Goal: Information Seeking & Learning: Learn about a topic

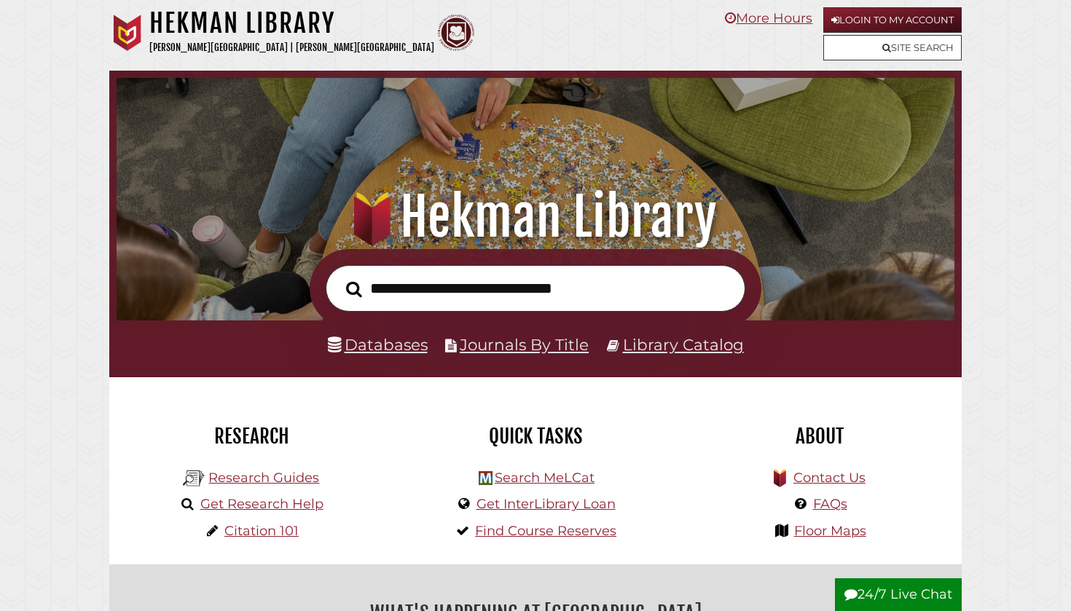
scroll to position [277, 830]
click at [843, 23] on link "Login to My Account" at bounding box center [892, 19] width 138 height 25
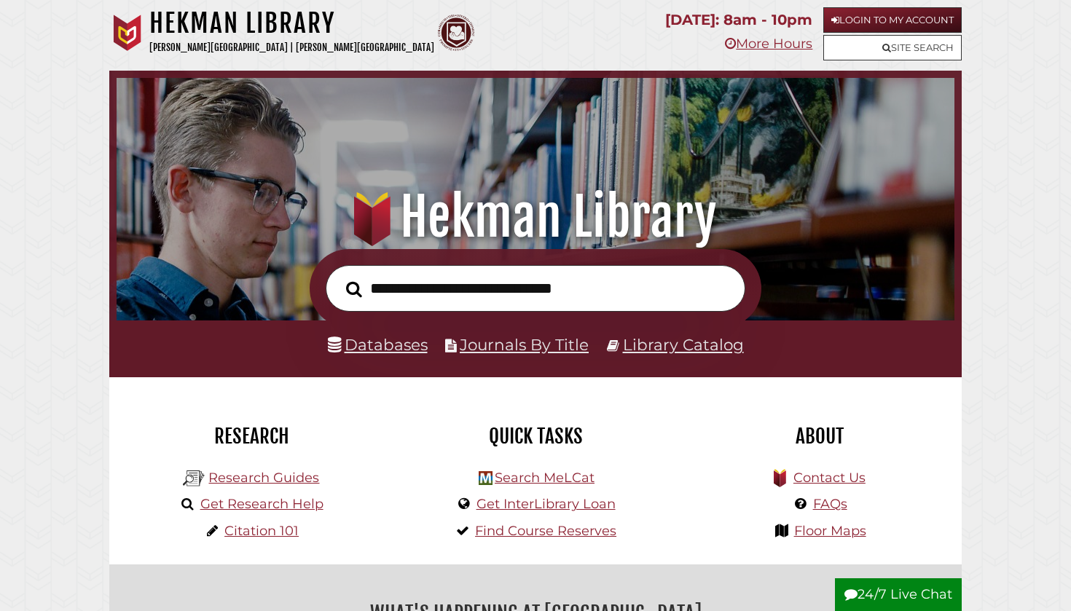
click at [385, 338] on link "Databases" at bounding box center [378, 344] width 100 height 19
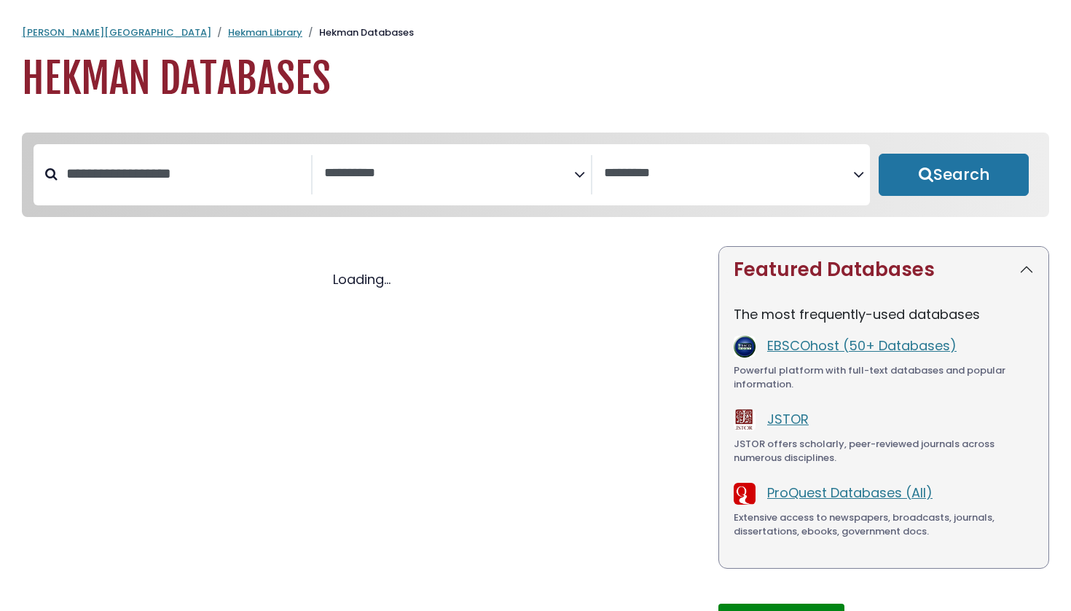
select select "Database Subject Filter"
select select "Database Vendors Filter"
select select "Database Subject Filter"
select select "Database Vendors Filter"
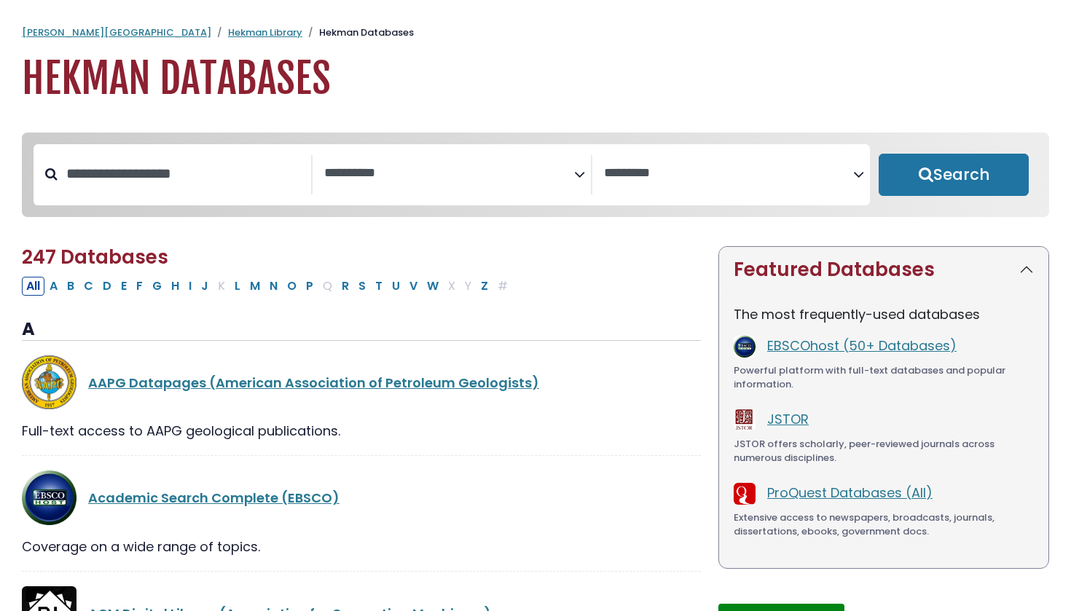
click at [444, 171] on textarea "Search" at bounding box center [448, 173] width 249 height 15
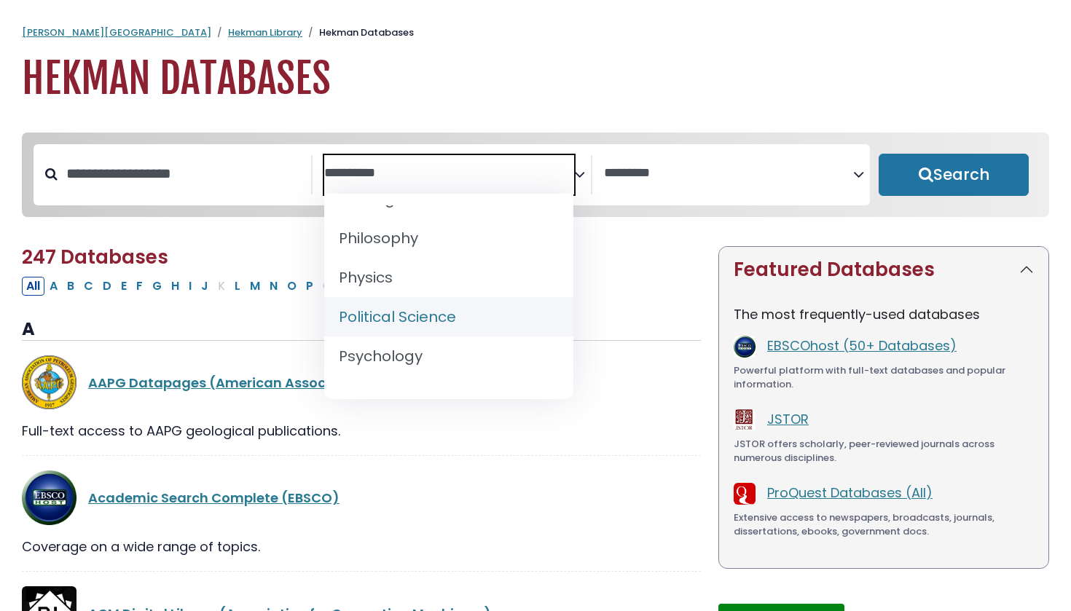
scroll to position [1245, 0]
select select "*****"
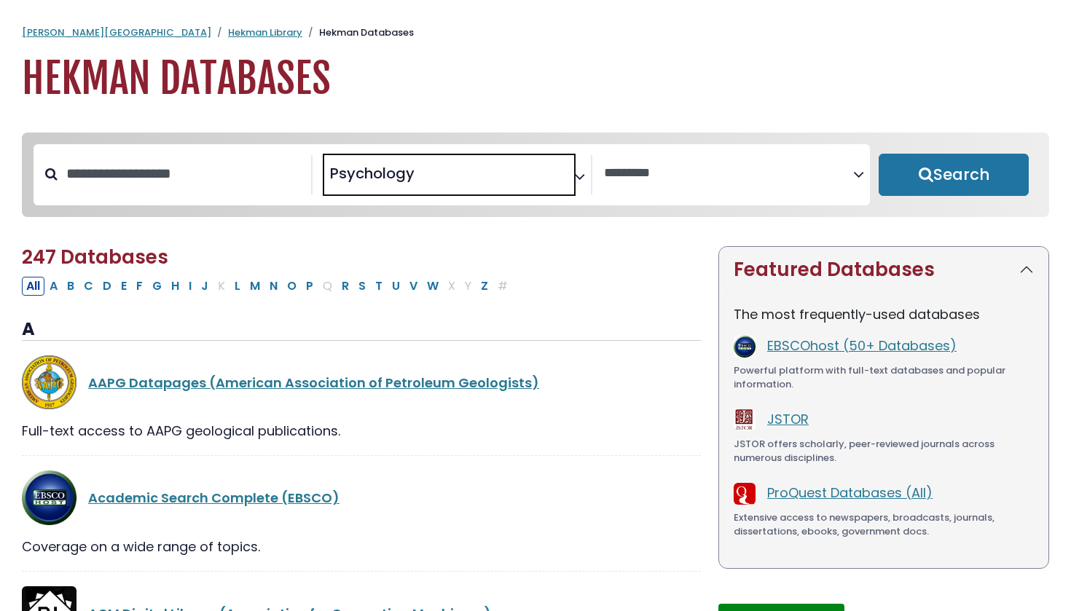
scroll to position [594, 0]
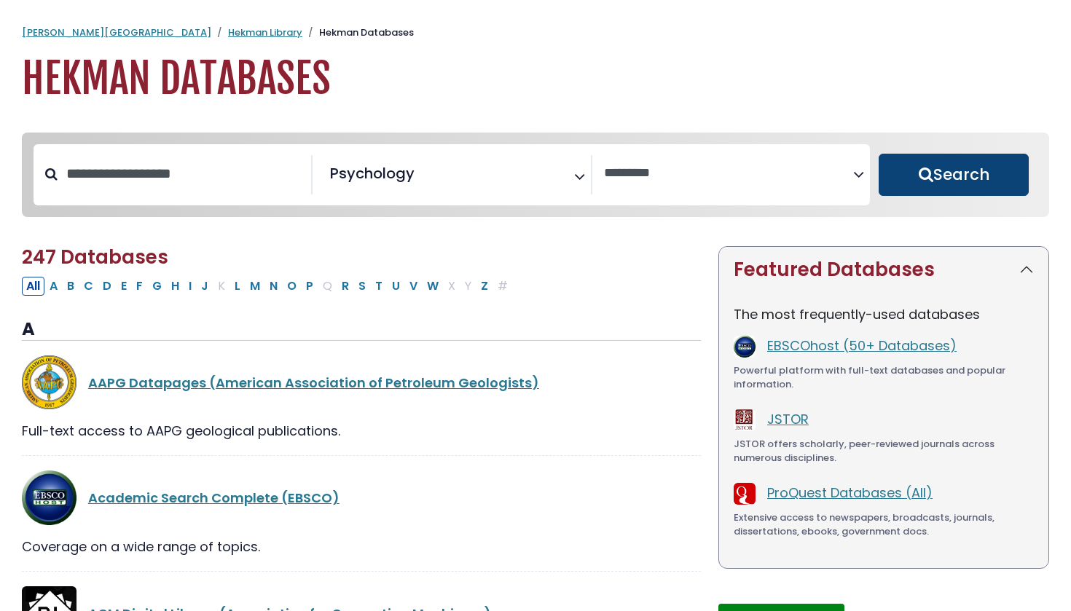
click at [913, 179] on button "Search" at bounding box center [953, 175] width 150 height 42
select select "Database Vendors Filter"
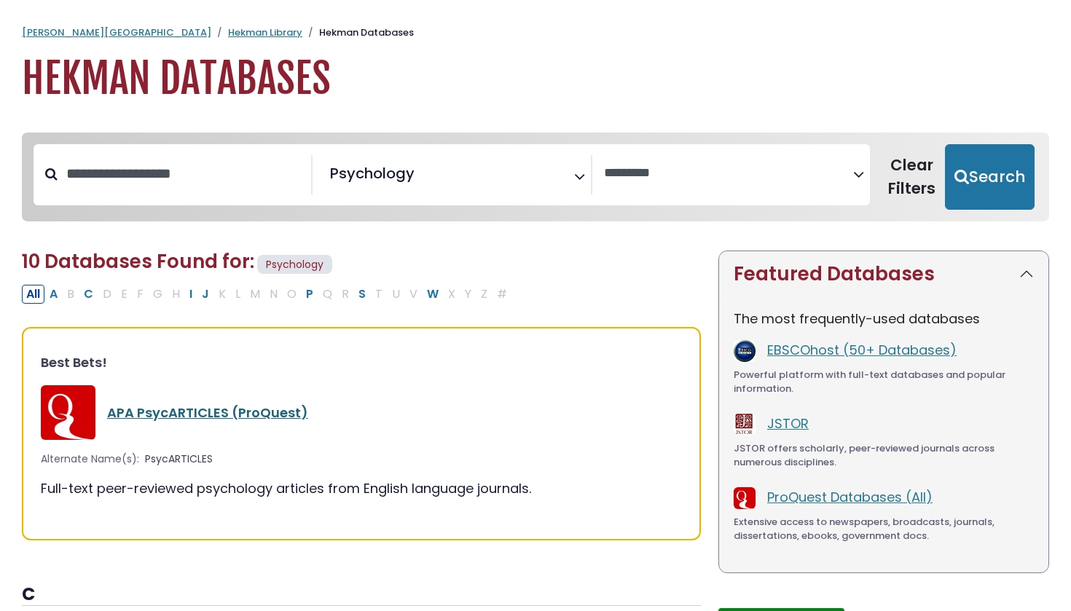
click at [181, 412] on link "APA PsycARTICLES (ProQuest)" at bounding box center [207, 412] width 201 height 18
